Goal: Feedback & Contribution: Submit feedback/report problem

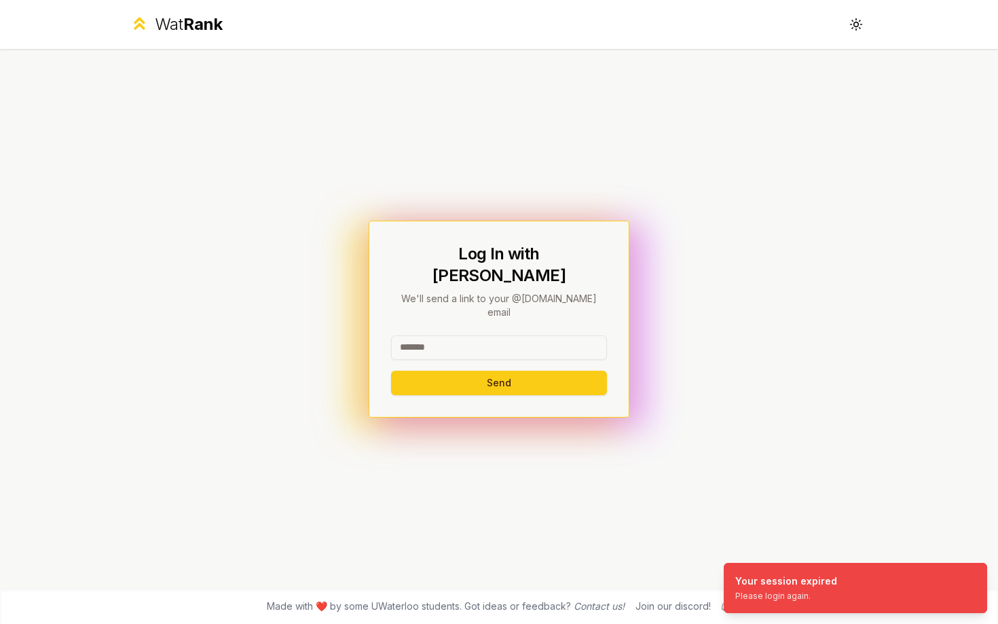
click at [519, 335] on input at bounding box center [499, 347] width 216 height 24
type input "******"
click at [391, 371] on button "Send" at bounding box center [499, 383] width 216 height 24
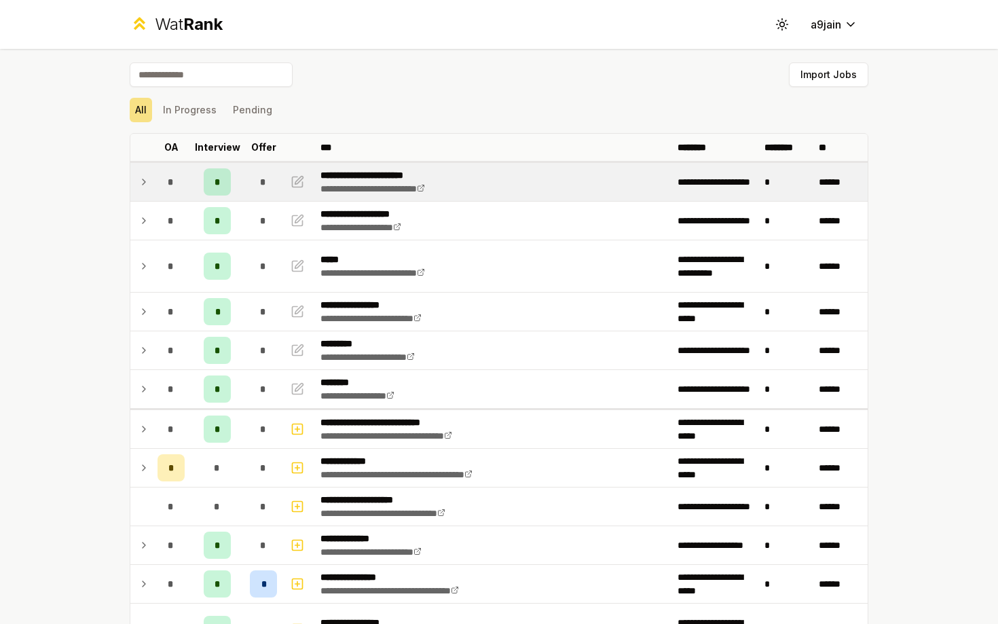
click at [138, 180] on icon at bounding box center [143, 182] width 11 height 16
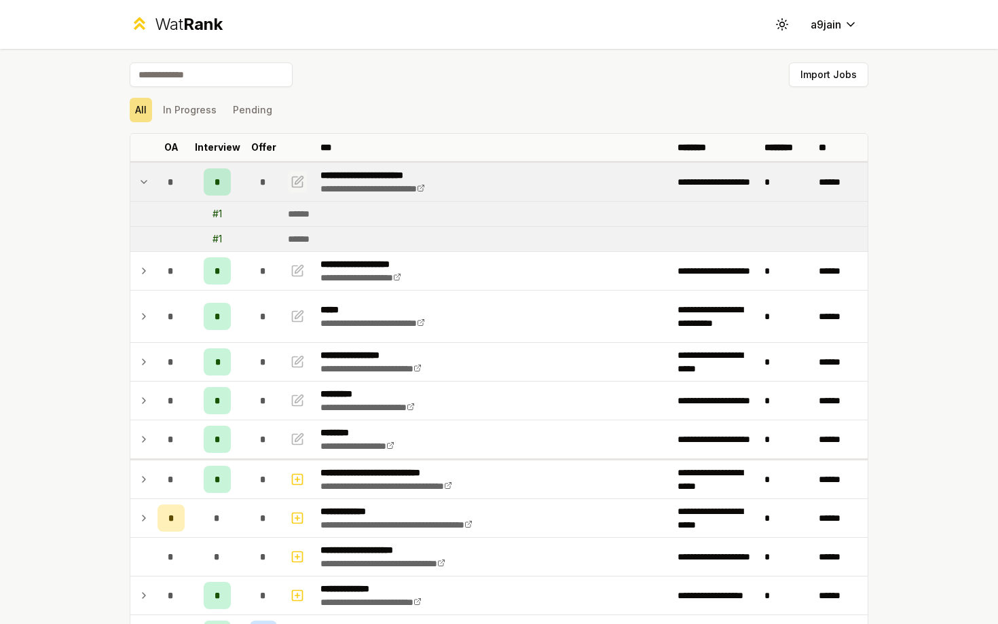
click at [293, 183] on icon "button" at bounding box center [298, 182] width 10 height 10
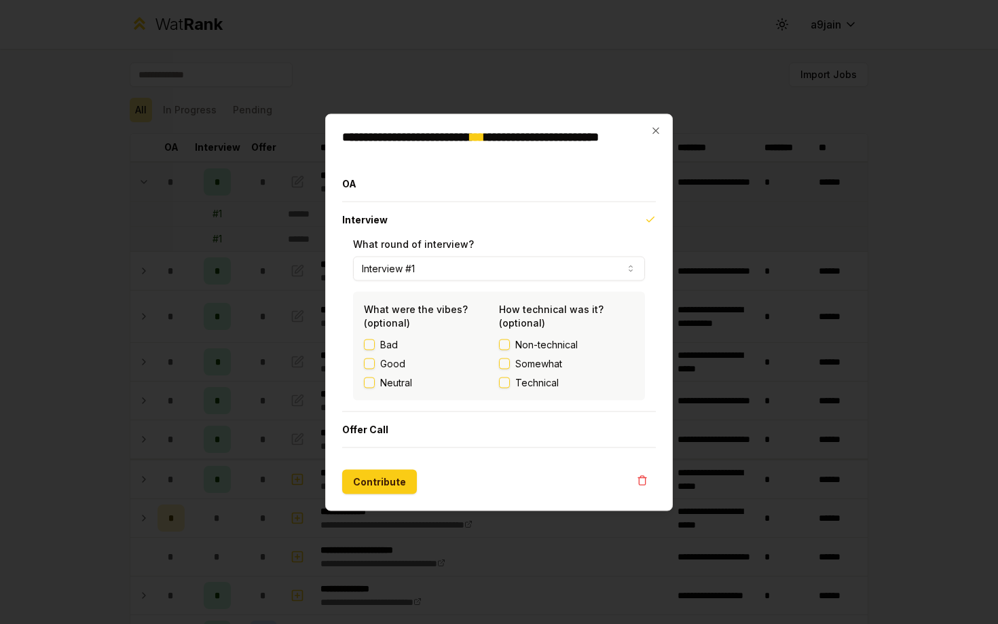
click at [369, 363] on button "Good" at bounding box center [369, 363] width 11 height 11
click at [505, 378] on button "Technical" at bounding box center [504, 382] width 11 height 11
click at [360, 479] on button "Contribute" at bounding box center [379, 481] width 75 height 24
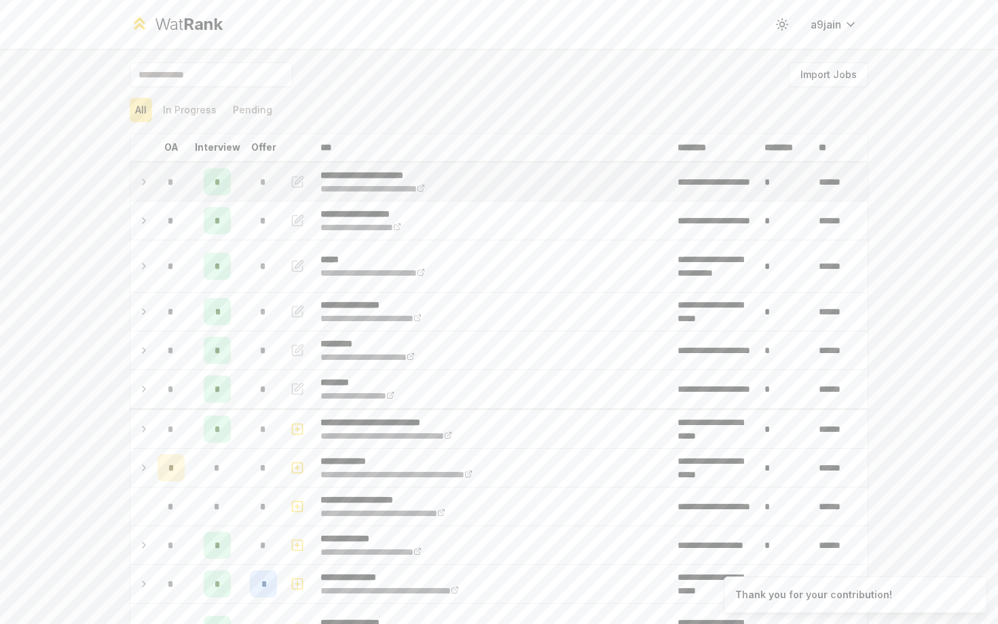
click at [147, 189] on icon at bounding box center [143, 182] width 11 height 16
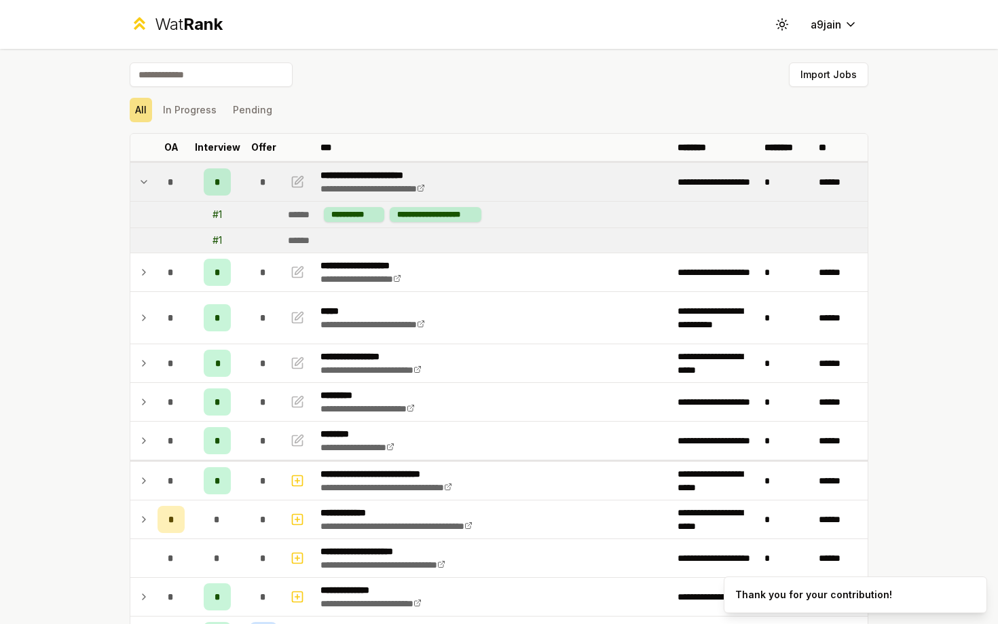
click at [147, 189] on icon at bounding box center [143, 182] width 11 height 16
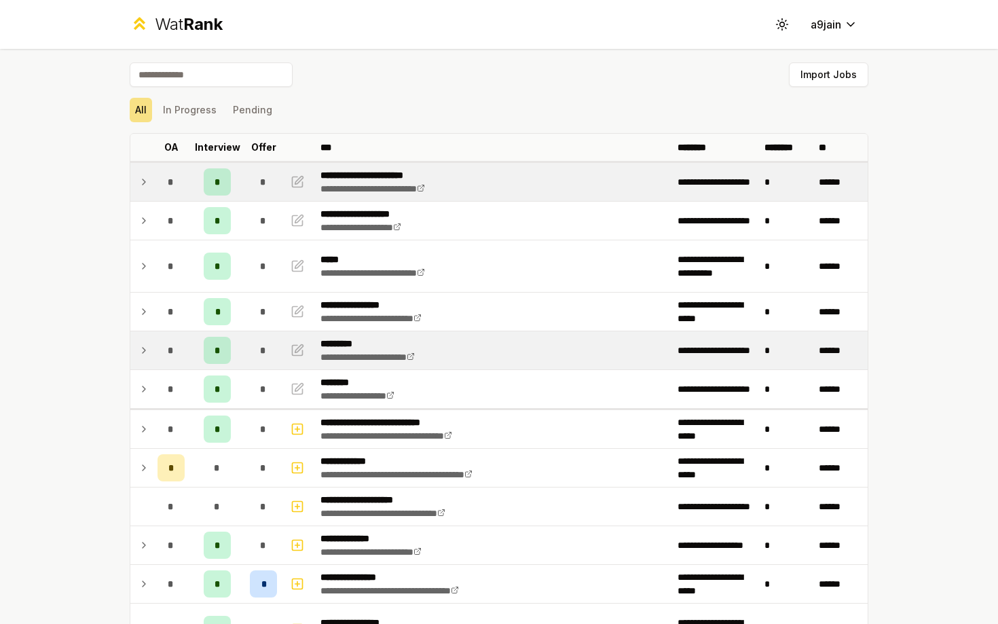
click at [136, 346] on td at bounding box center [141, 350] width 22 height 38
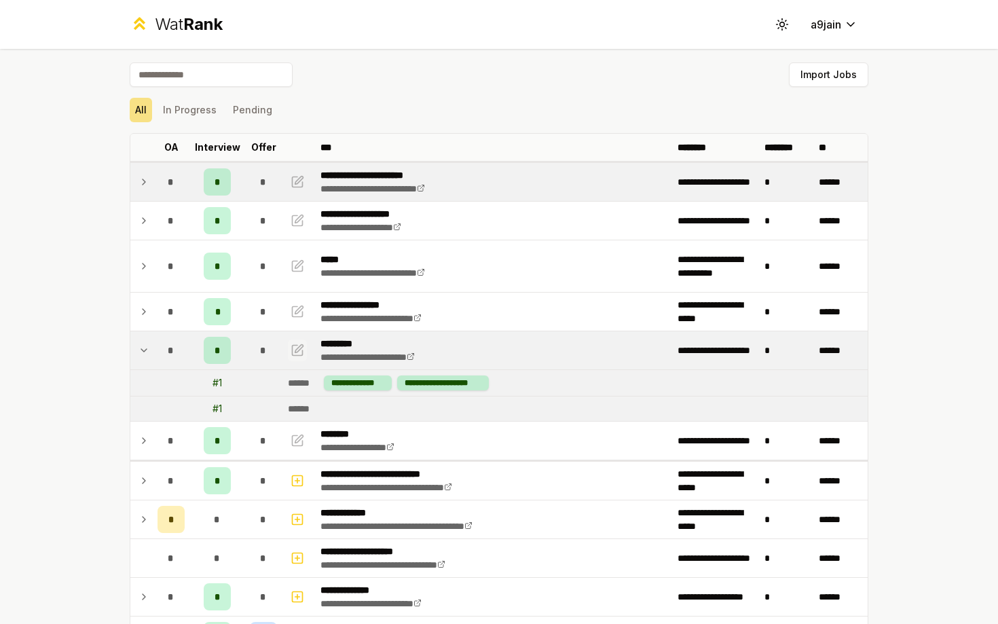
click at [296, 351] on icon "button" at bounding box center [298, 350] width 14 height 16
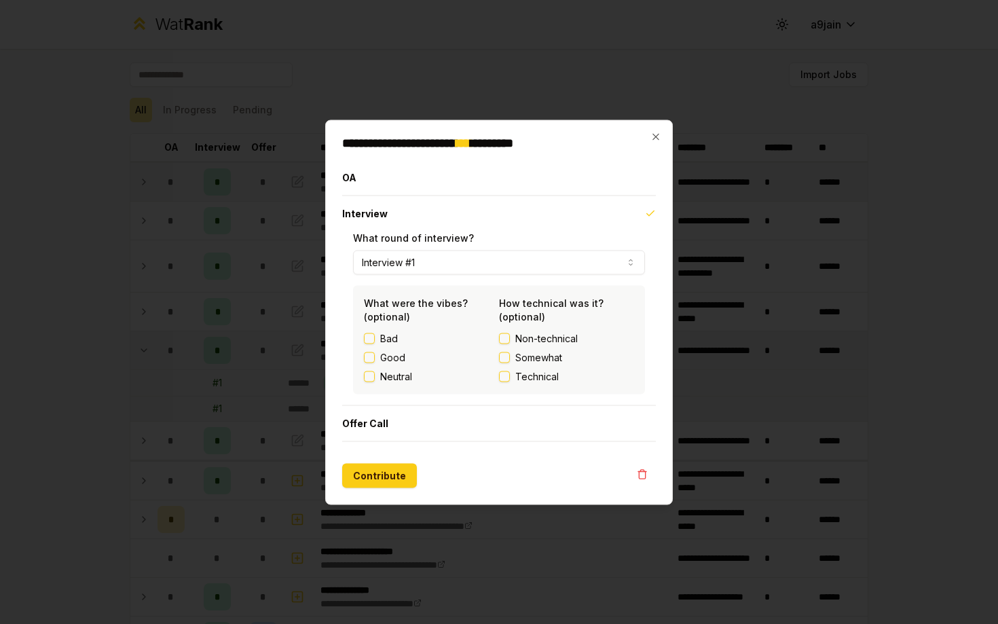
click at [510, 379] on label "Technical" at bounding box center [566, 376] width 135 height 14
click at [510, 379] on button "Technical" at bounding box center [504, 376] width 11 height 11
click at [372, 379] on button "Neutral" at bounding box center [369, 376] width 11 height 11
click at [368, 481] on button "Contribute" at bounding box center [379, 475] width 75 height 24
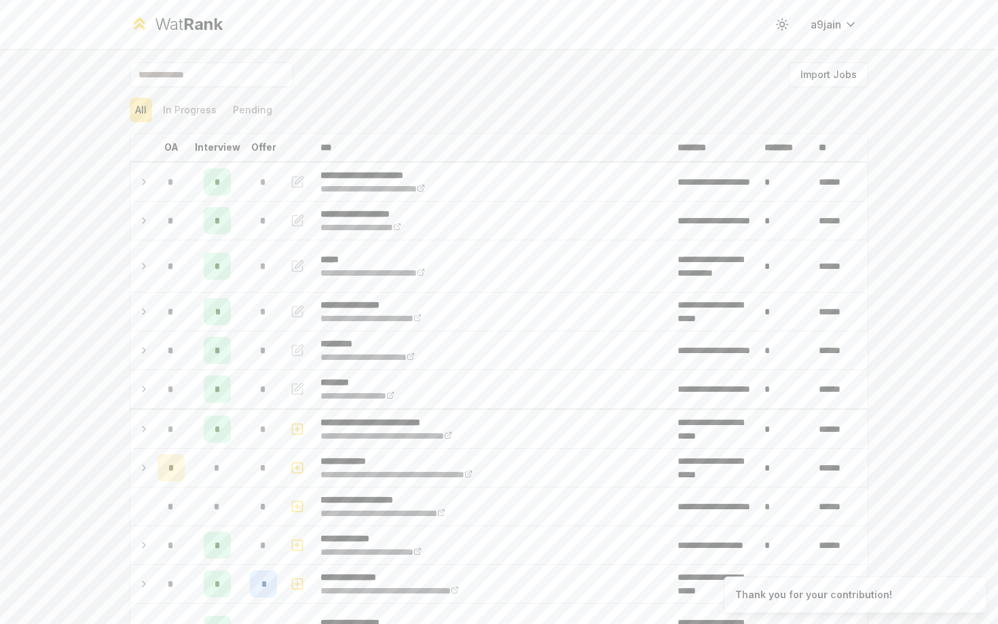
click at [64, 439] on div "**********" at bounding box center [499, 312] width 998 height 624
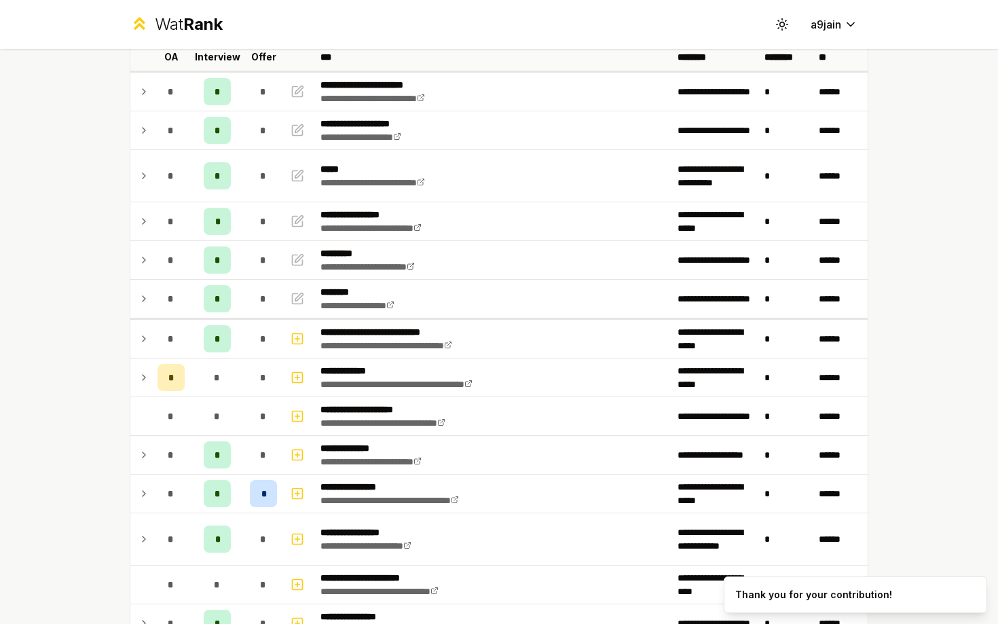
scroll to position [86, 0]
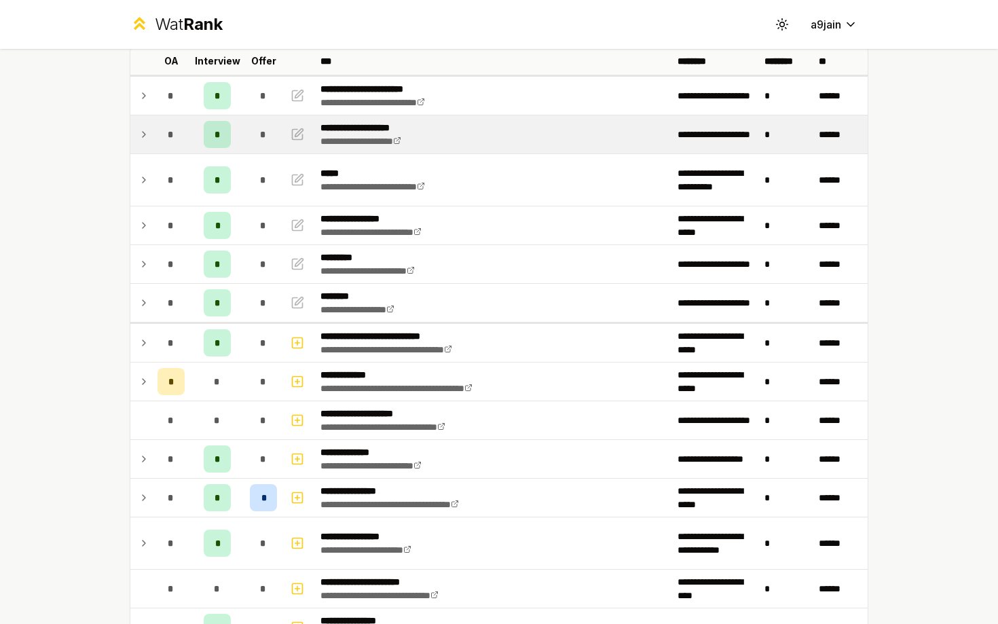
click at [139, 136] on icon at bounding box center [143, 134] width 11 height 16
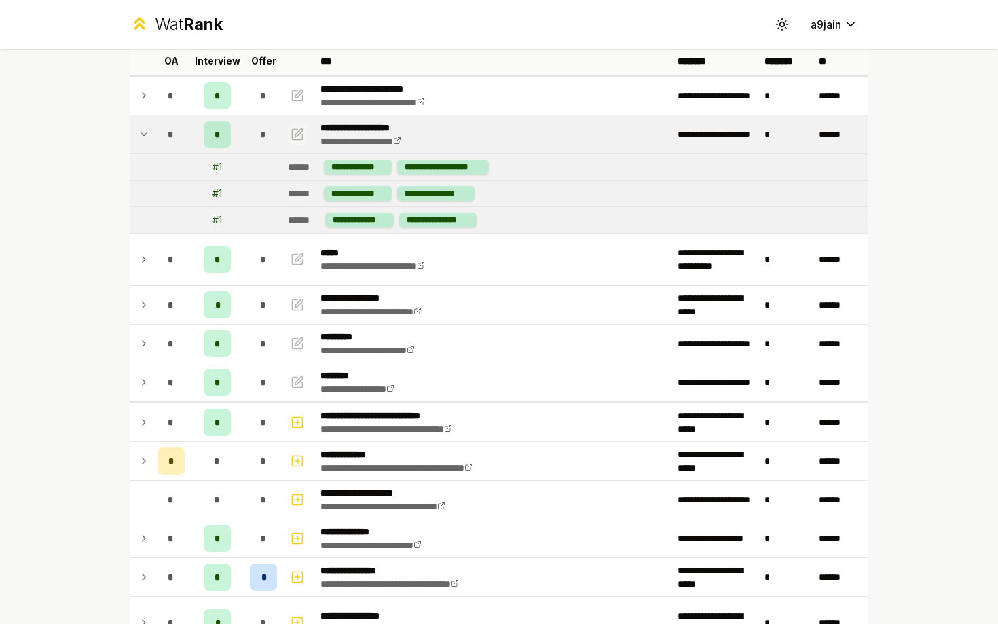
click at [295, 135] on icon "button" at bounding box center [299, 132] width 8 height 8
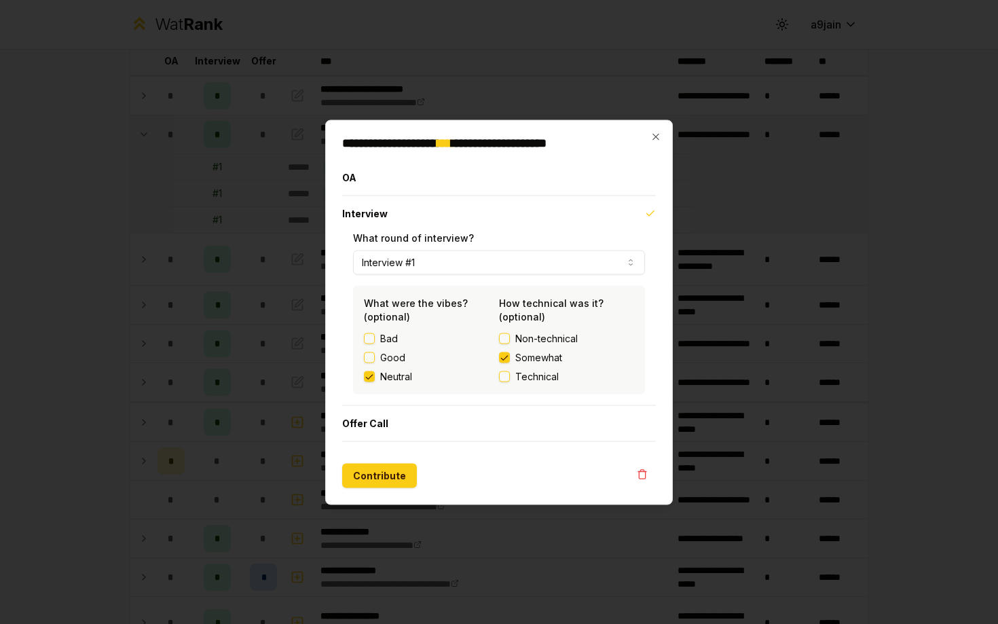
click at [206, 218] on div at bounding box center [499, 312] width 998 height 624
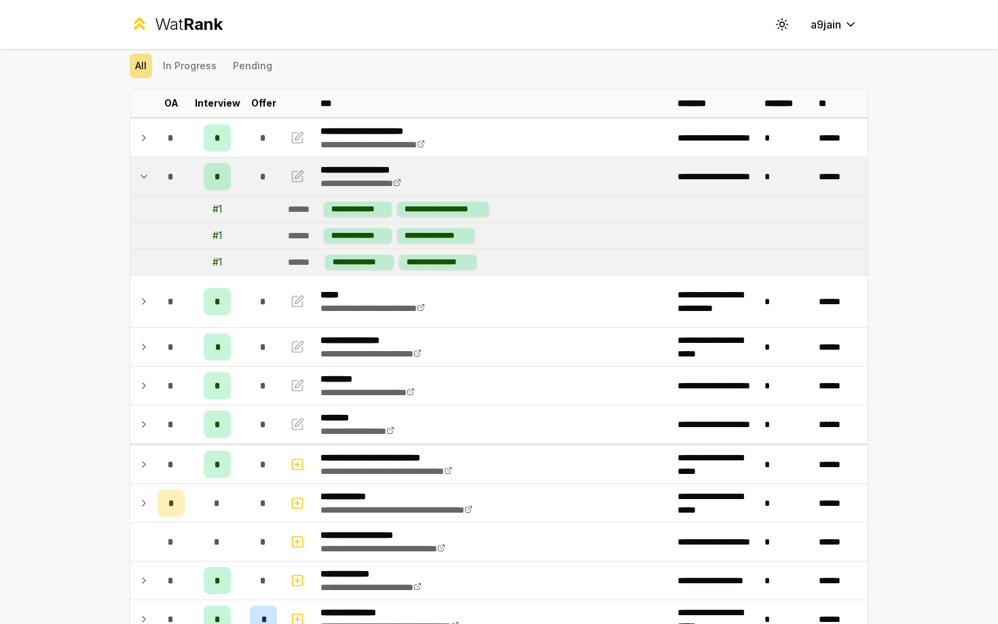
scroll to position [36, 0]
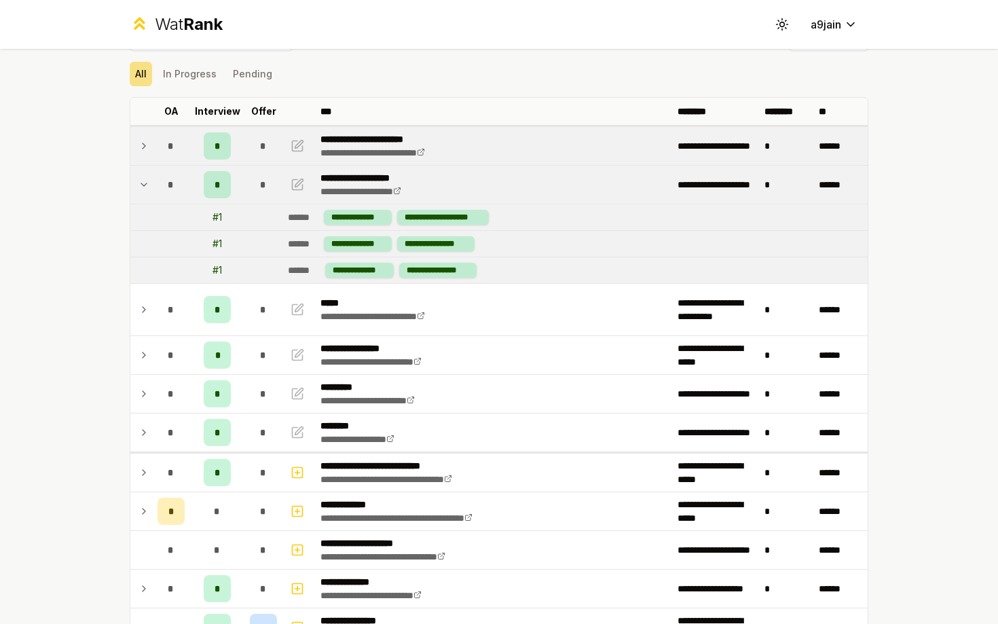
click at [138, 141] on icon at bounding box center [143, 146] width 11 height 16
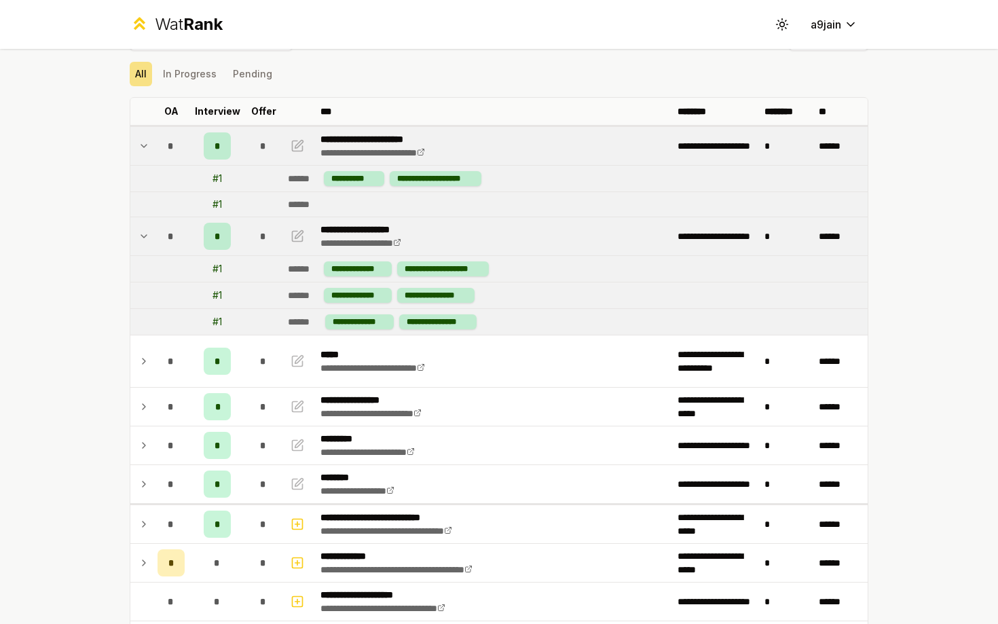
click at [149, 141] on icon at bounding box center [143, 146] width 11 height 16
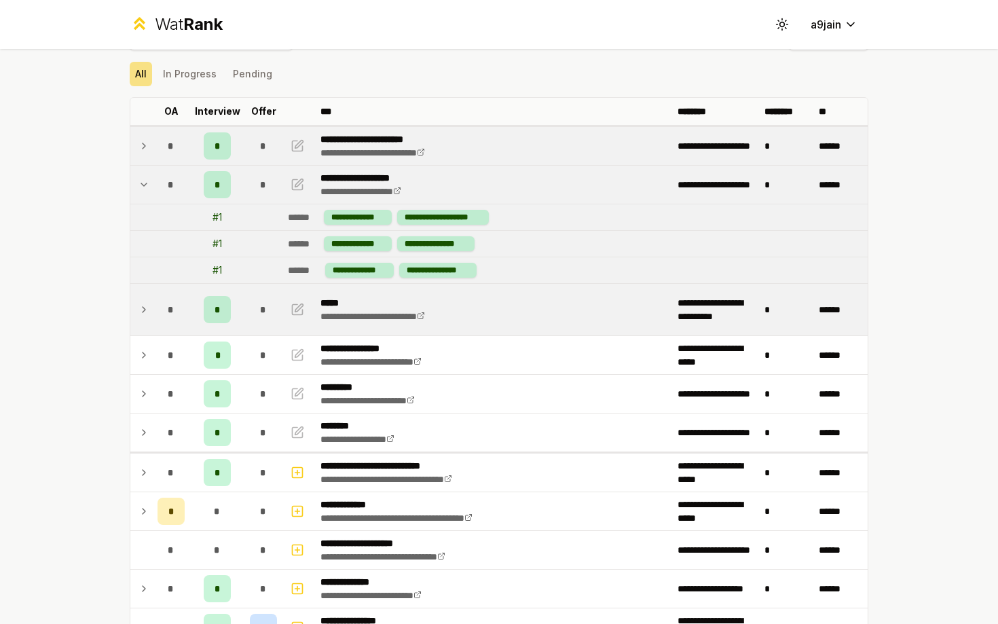
click at [158, 306] on div "*" at bounding box center [171, 309] width 27 height 27
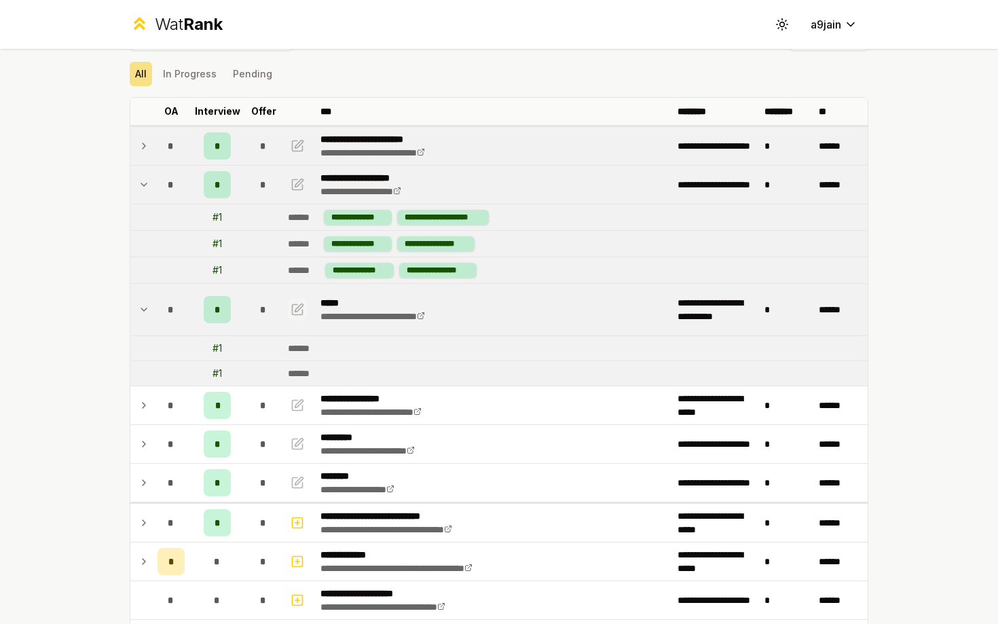
click at [288, 307] on button "button" at bounding box center [297, 310] width 19 height 22
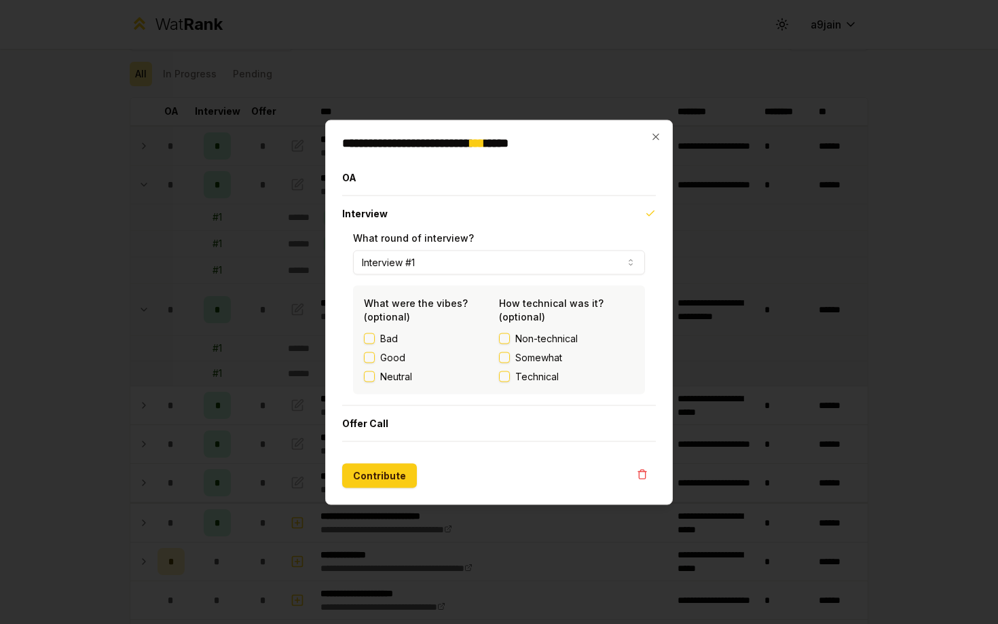
click at [368, 338] on button "Bad" at bounding box center [369, 338] width 11 height 11
click at [509, 373] on button "Technical" at bounding box center [504, 376] width 11 height 11
click at [371, 373] on button "Neutral" at bounding box center [369, 376] width 11 height 11
click at [375, 475] on button "Contribute" at bounding box center [379, 475] width 75 height 24
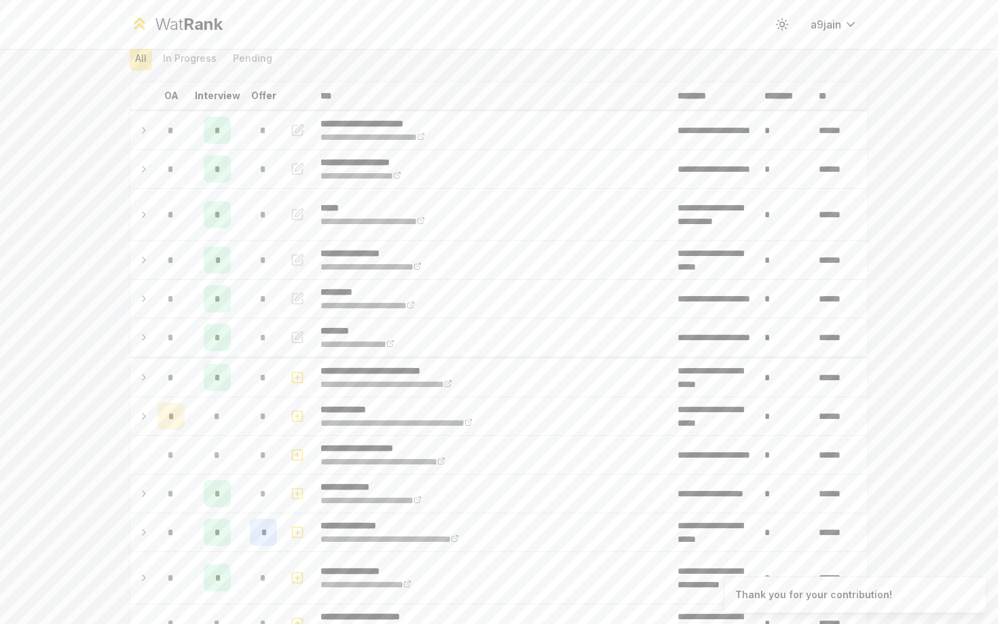
scroll to position [109, 0]
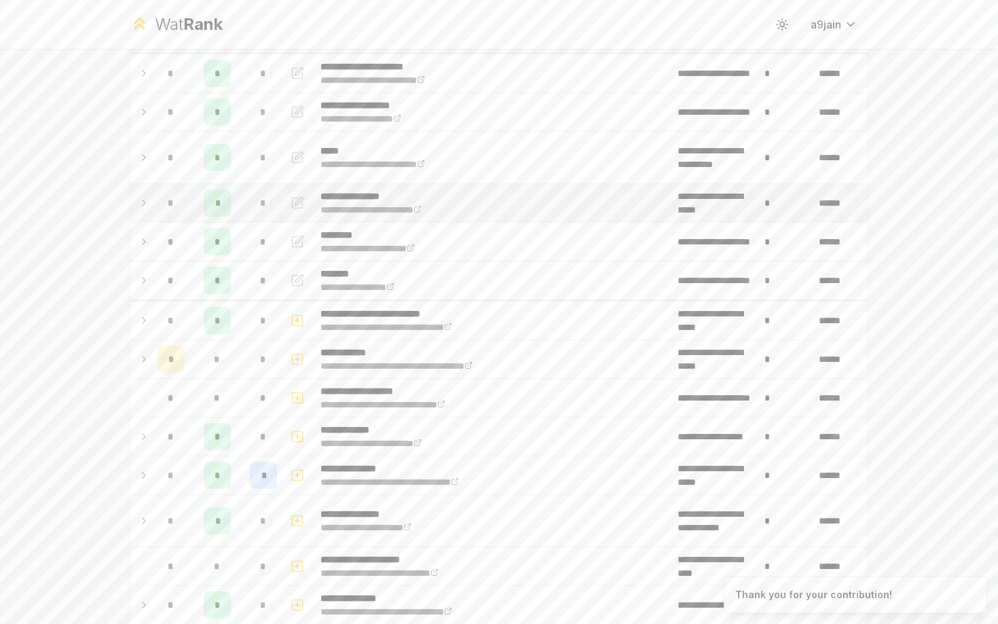
click at [145, 202] on icon at bounding box center [144, 202] width 3 height 5
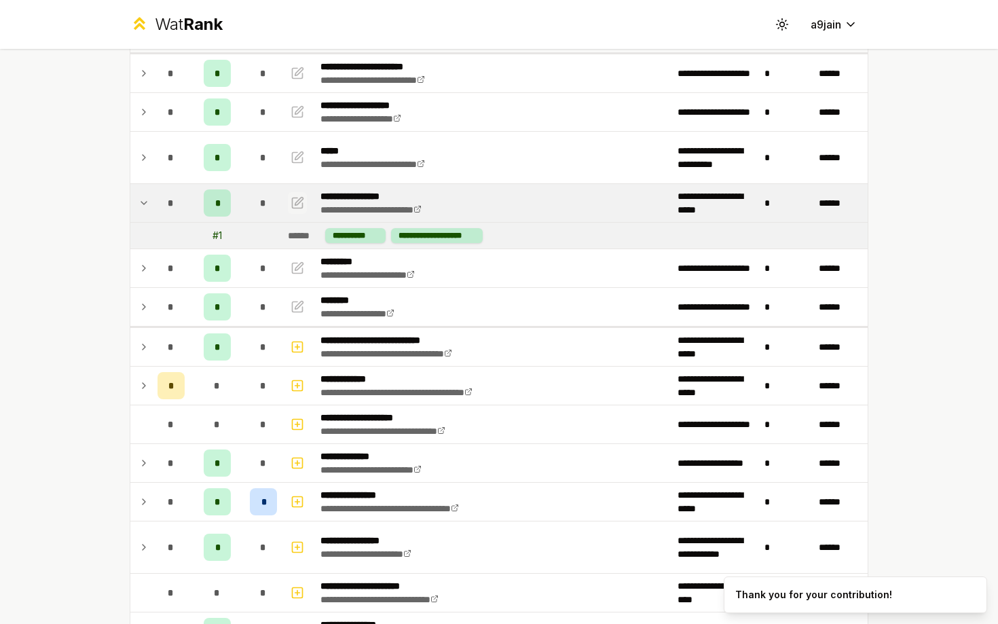
click at [290, 201] on button "button" at bounding box center [297, 203] width 19 height 22
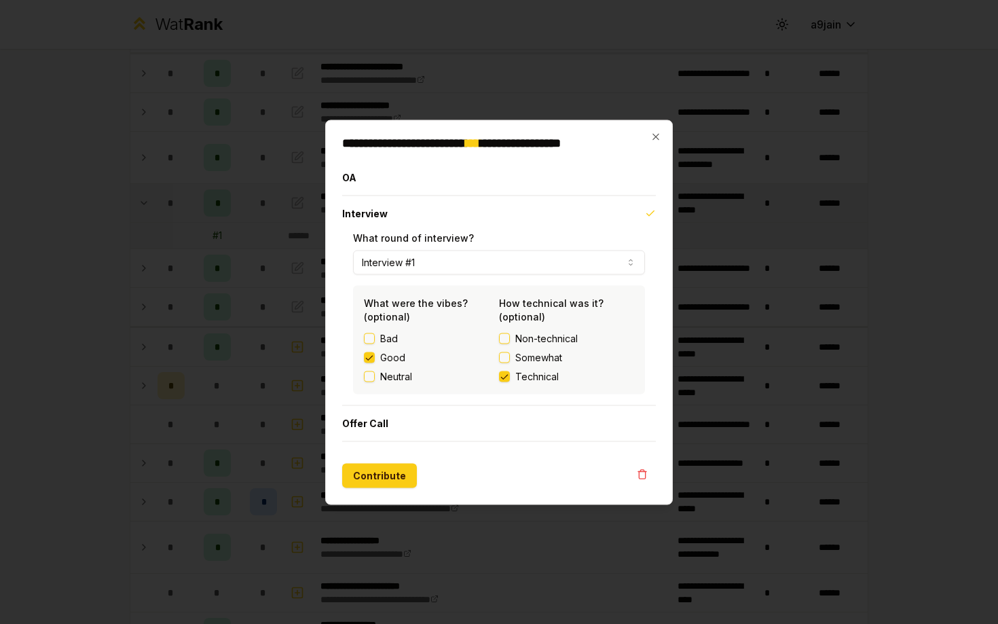
click at [42, 282] on div at bounding box center [499, 312] width 998 height 624
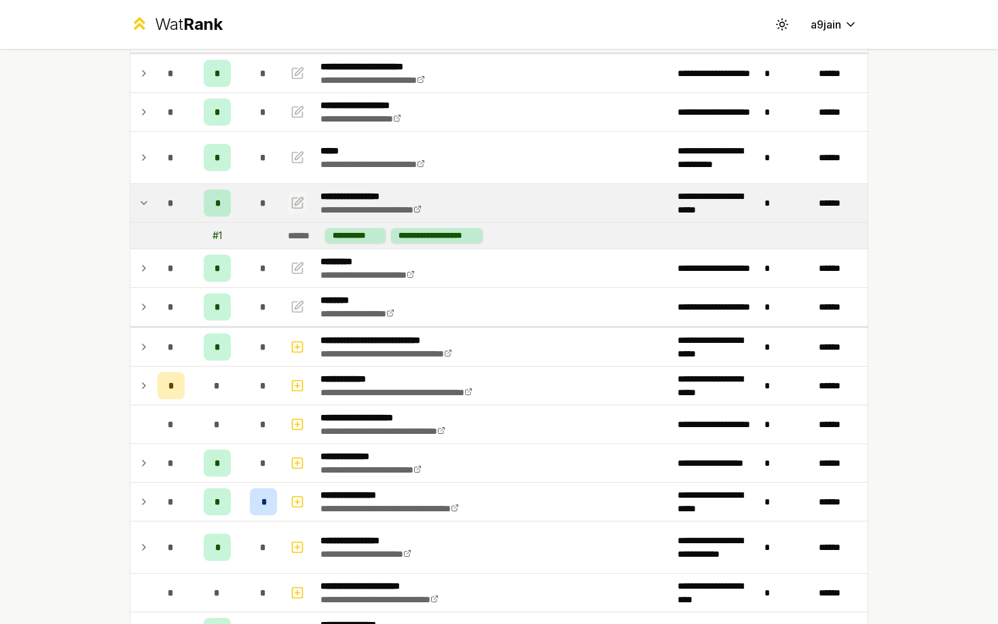
click at [291, 210] on icon "button" at bounding box center [298, 203] width 14 height 16
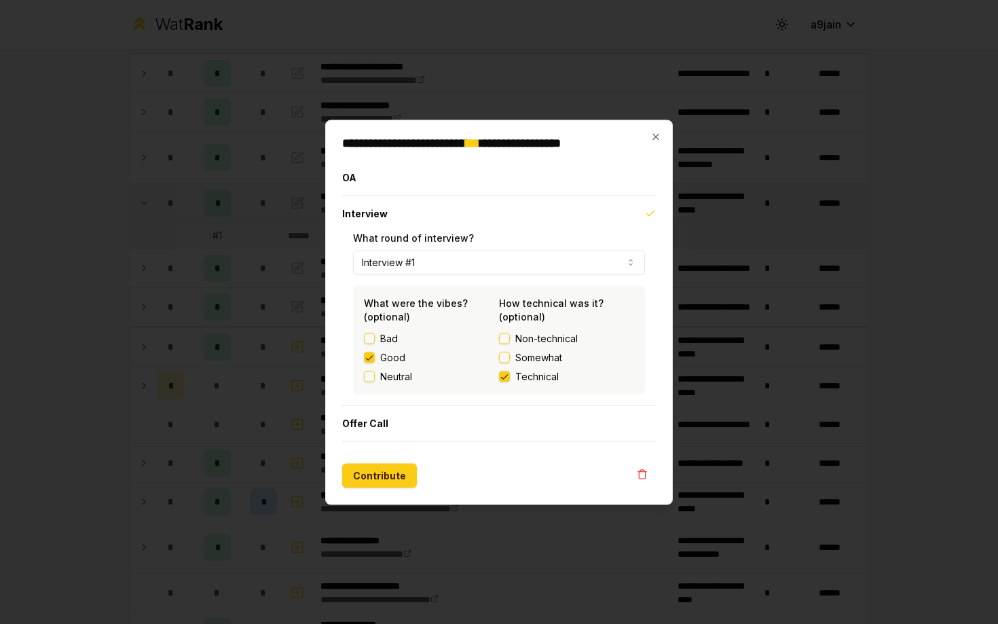
click at [55, 288] on div at bounding box center [499, 312] width 998 height 624
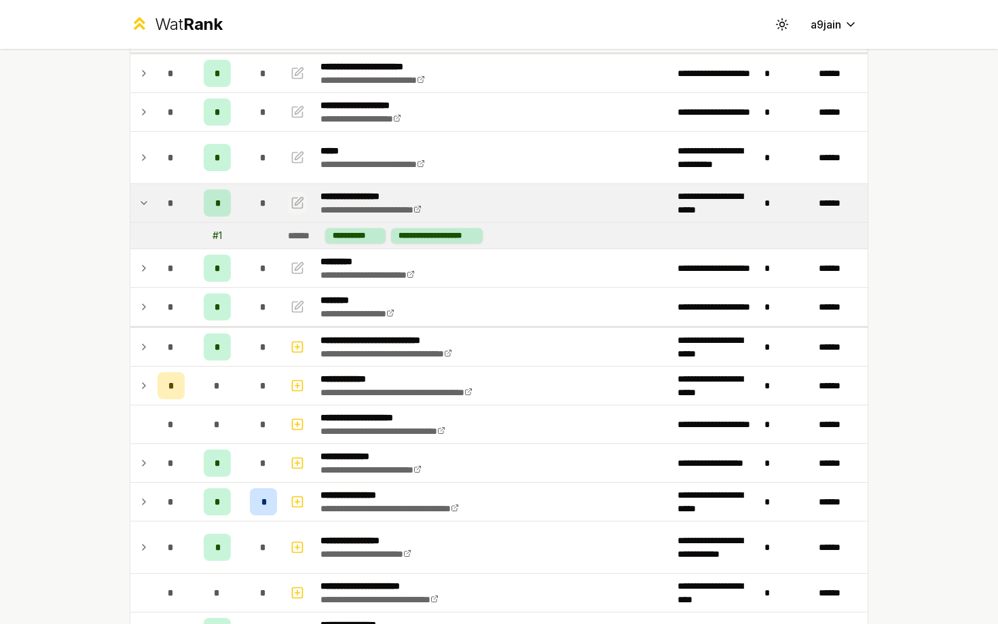
click at [301, 198] on icon "button" at bounding box center [298, 203] width 14 height 16
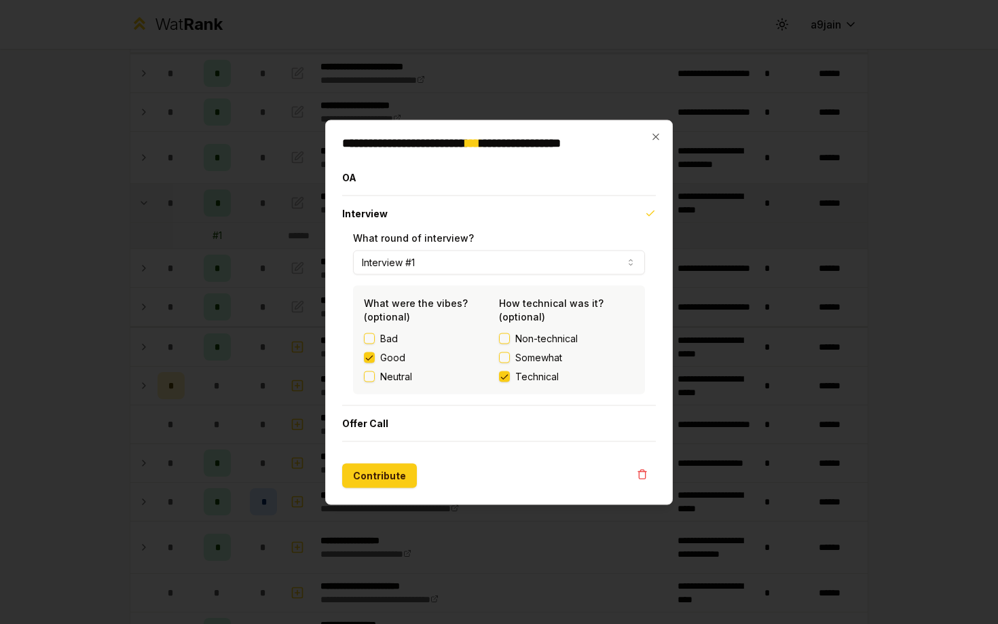
click at [508, 352] on button "Somewhat" at bounding box center [504, 357] width 11 height 11
click at [373, 475] on button "Contribute" at bounding box center [379, 475] width 75 height 24
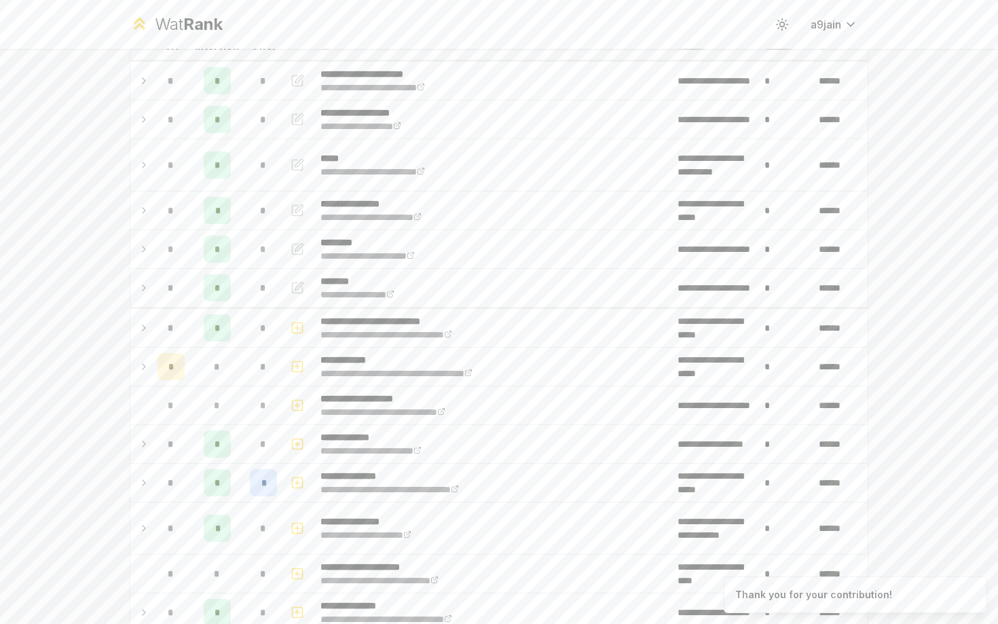
scroll to position [115, 0]
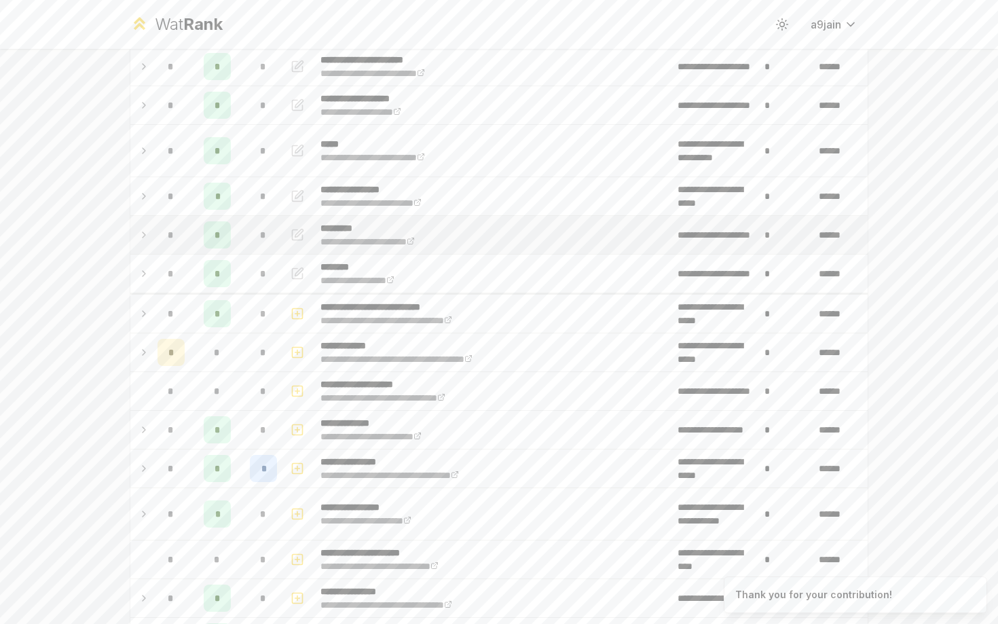
click at [143, 236] on icon at bounding box center [143, 235] width 11 height 16
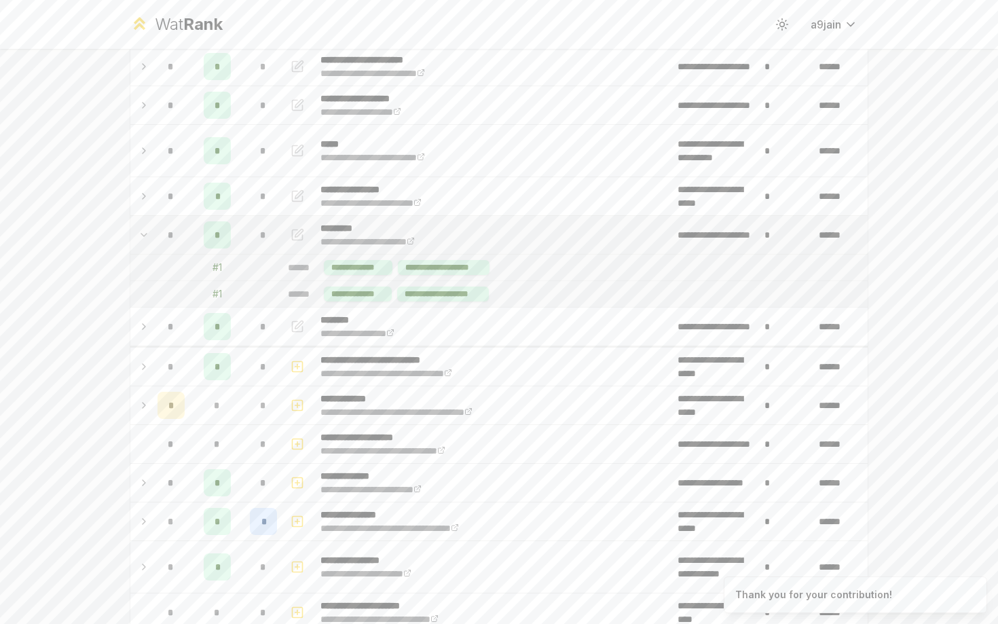
click at [143, 236] on icon at bounding box center [143, 235] width 5 height 3
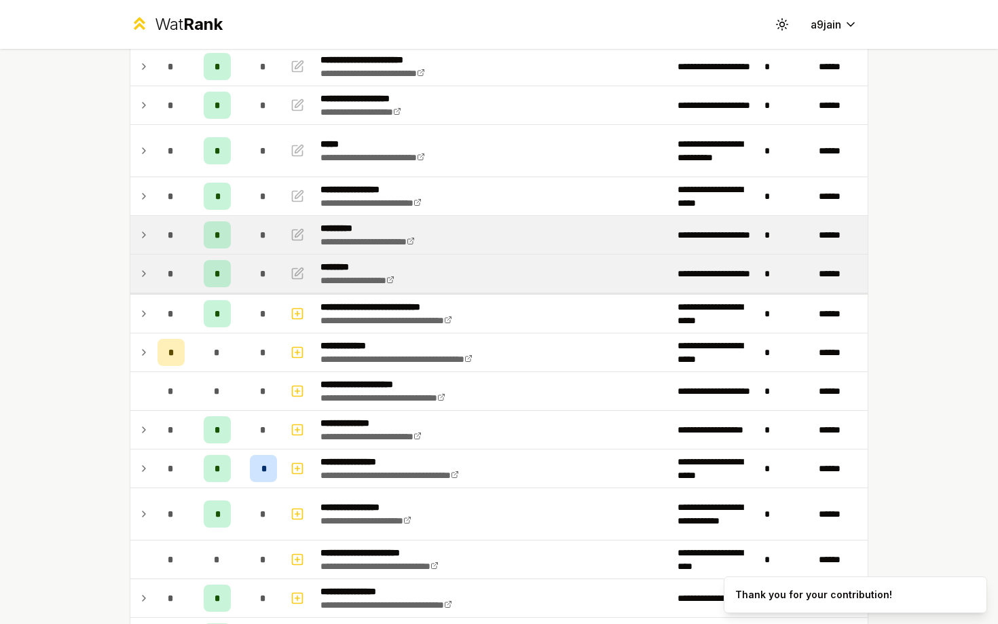
click at [142, 276] on icon at bounding box center [143, 273] width 11 height 16
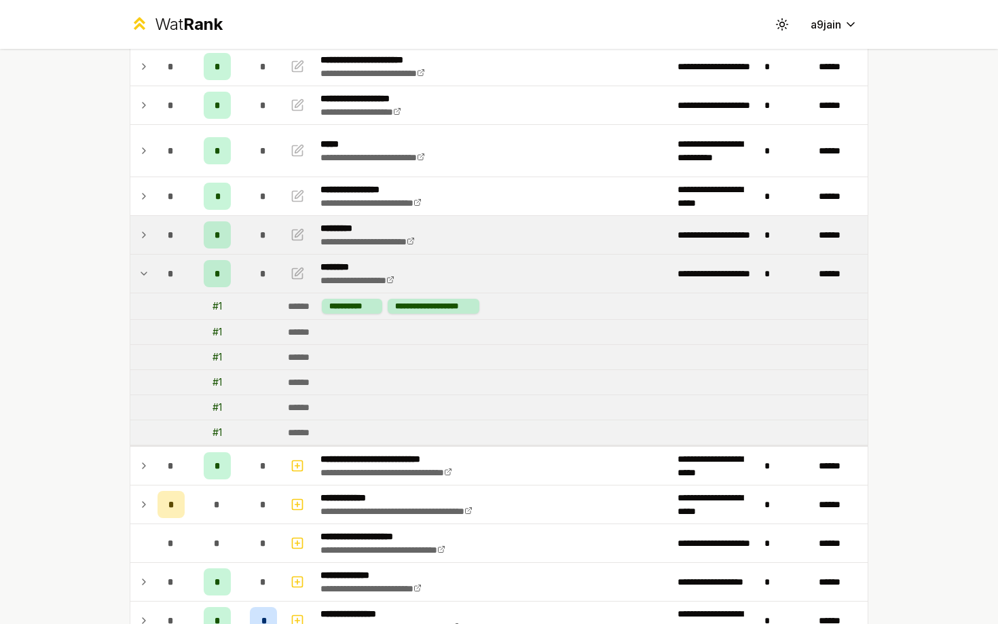
click at [142, 276] on icon at bounding box center [143, 273] width 11 height 16
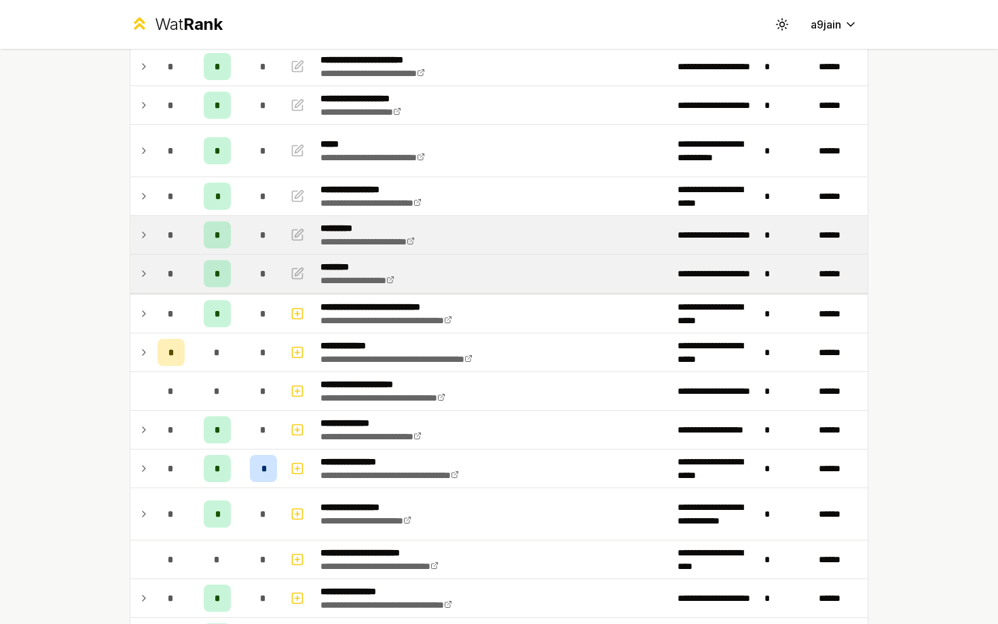
scroll to position [148, 0]
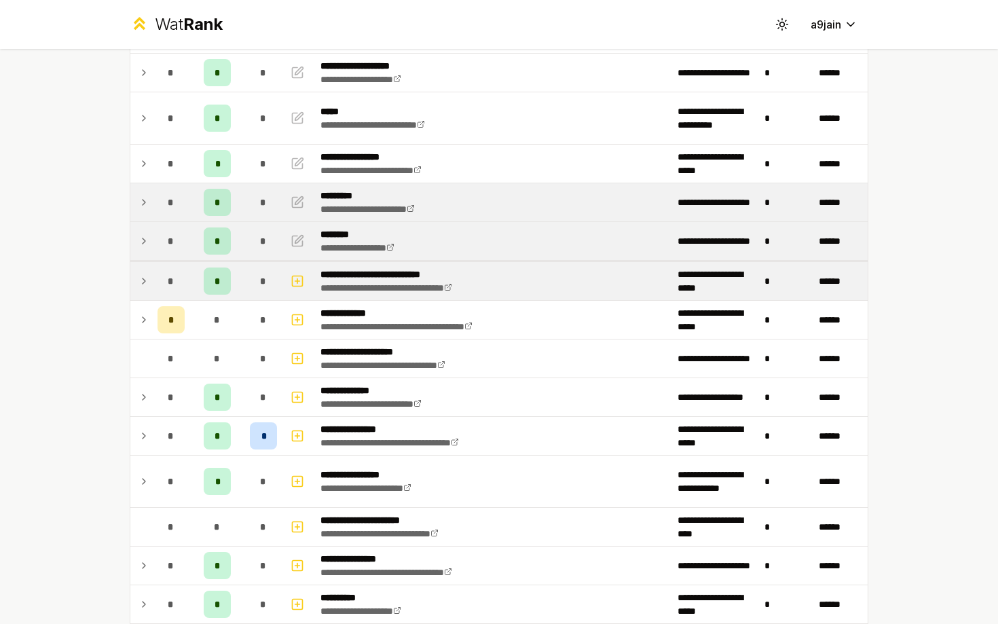
click at [141, 276] on icon at bounding box center [143, 281] width 11 height 16
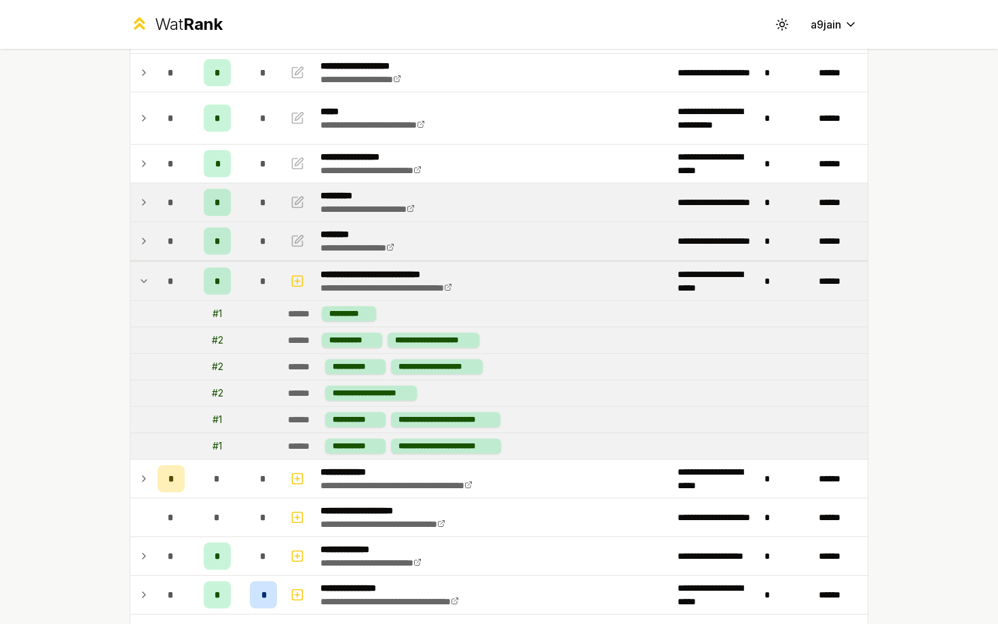
click at [141, 276] on icon at bounding box center [143, 281] width 11 height 16
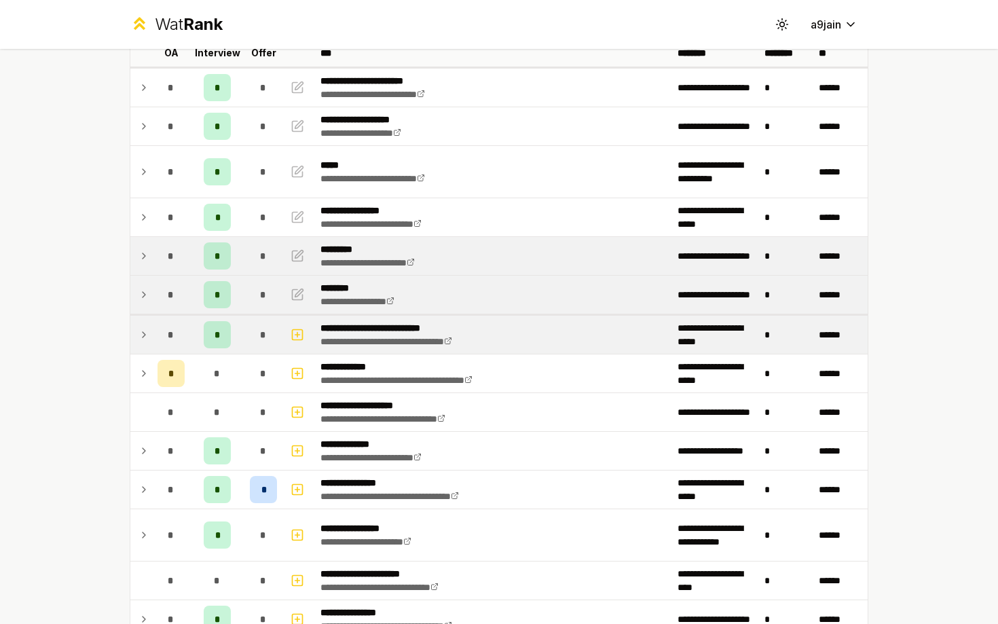
scroll to position [62, 0]
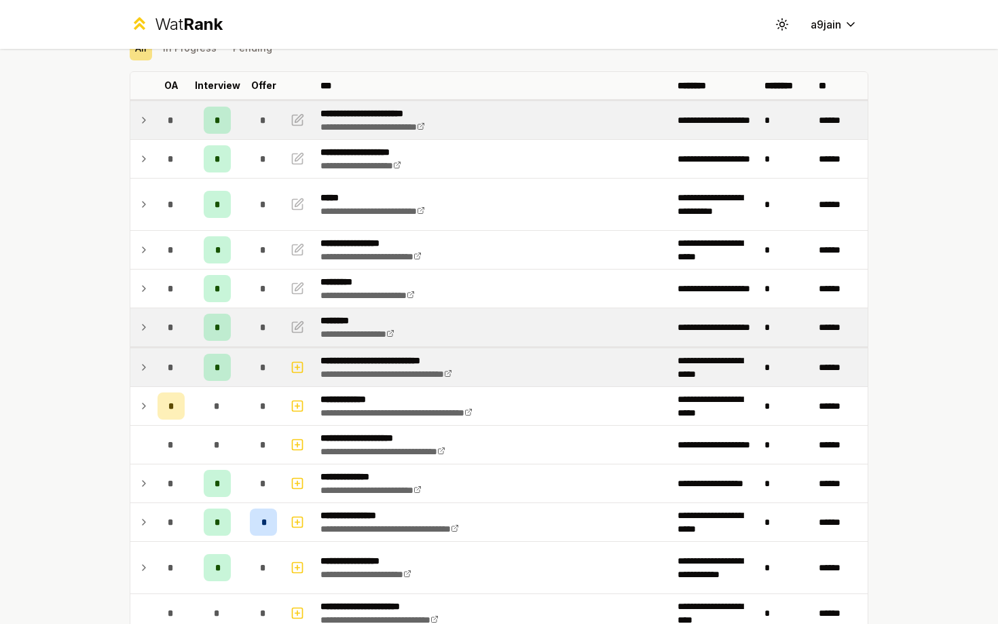
click at [144, 117] on icon at bounding box center [143, 120] width 11 height 16
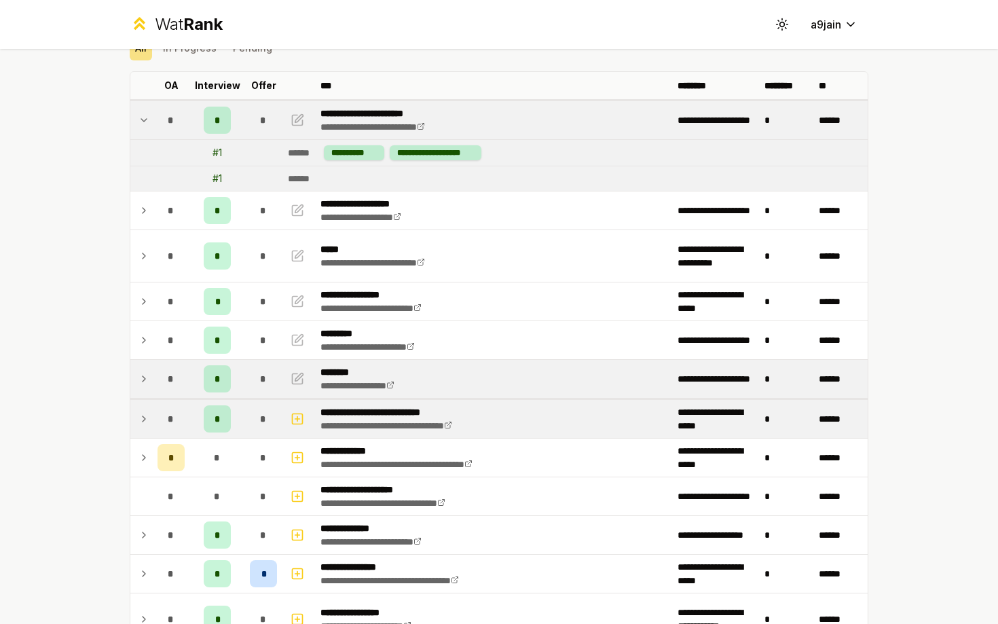
click at [144, 117] on icon at bounding box center [143, 120] width 11 height 16
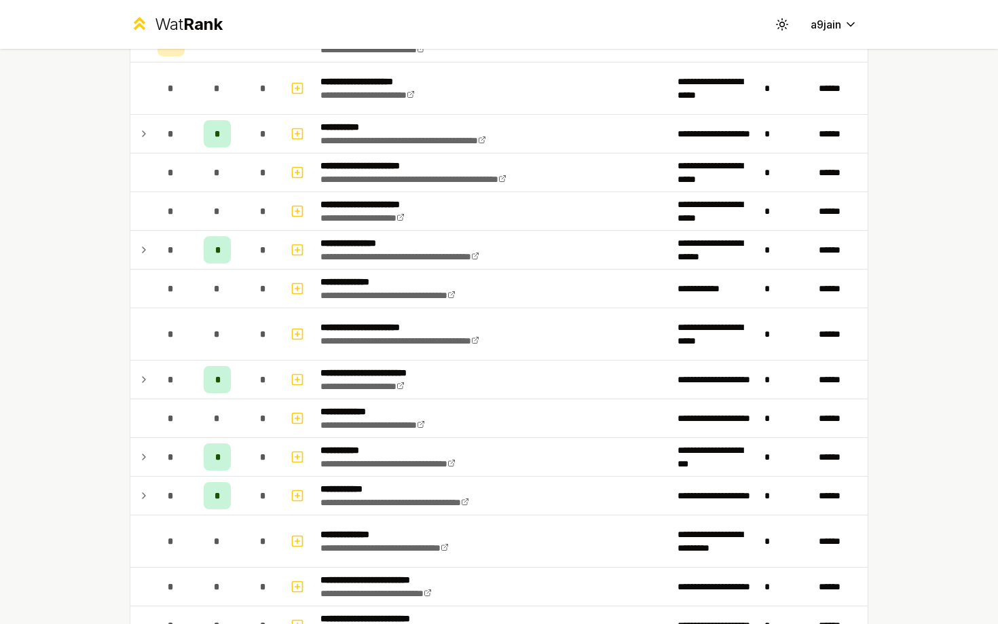
scroll to position [1457, 0]
